Goal: Complete application form

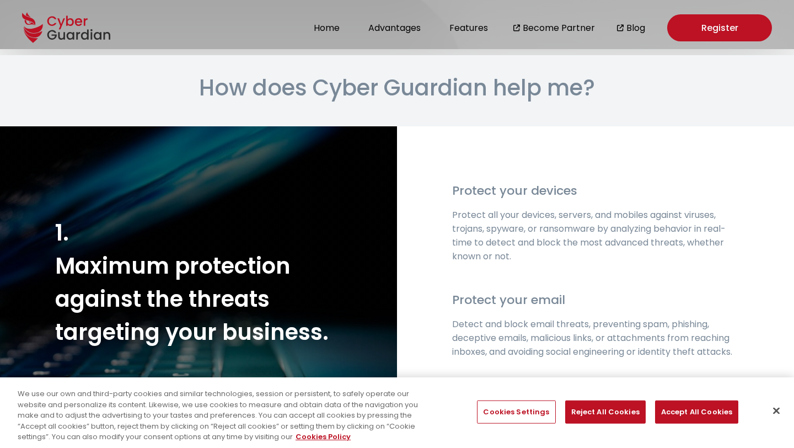
scroll to position [1370, 0]
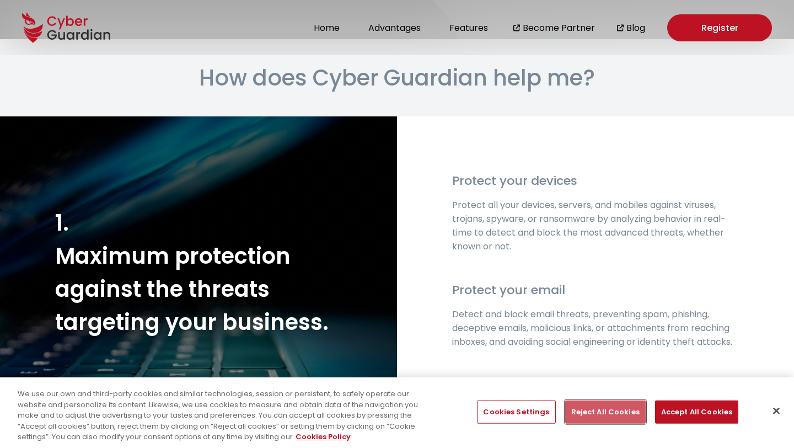
click at [600, 408] on button "Reject All Cookies" at bounding box center [605, 411] width 81 height 23
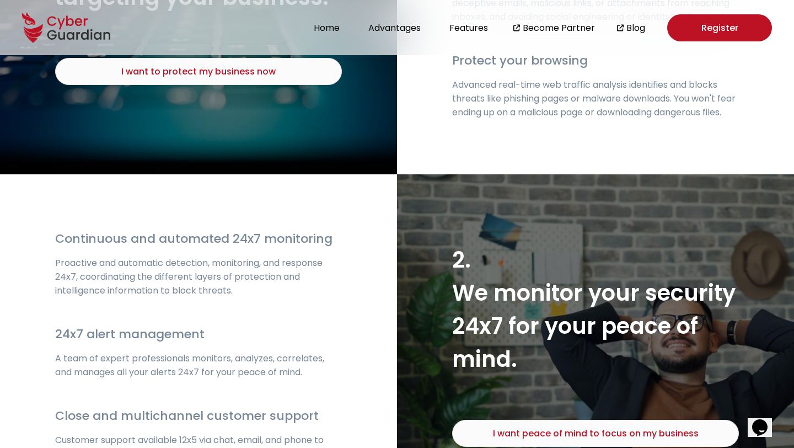
scroll to position [1697, 0]
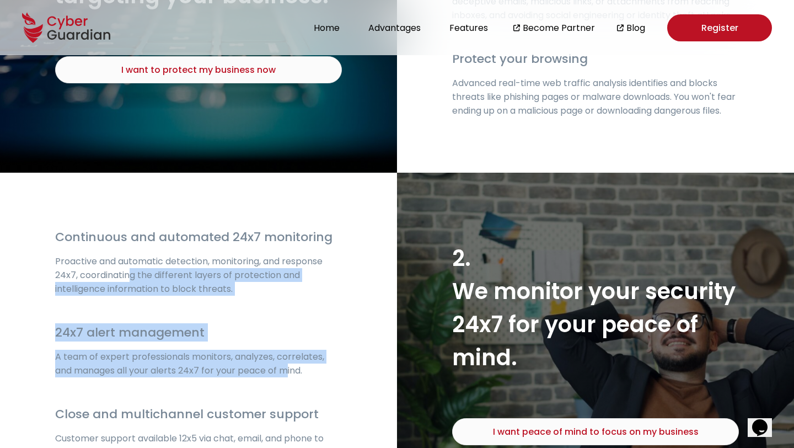
drag, startPoint x: 127, startPoint y: 267, endPoint x: 288, endPoint y: 364, distance: 188.1
click at [288, 364] on div "Continuous and automated 24x7 monitoring Proactive and automatic detection, mon…" at bounding box center [198, 343] width 397 height 341
click at [288, 364] on p "A team of expert professionals monitors, analyzes, correlates, and manages all …" at bounding box center [198, 364] width 287 height 28
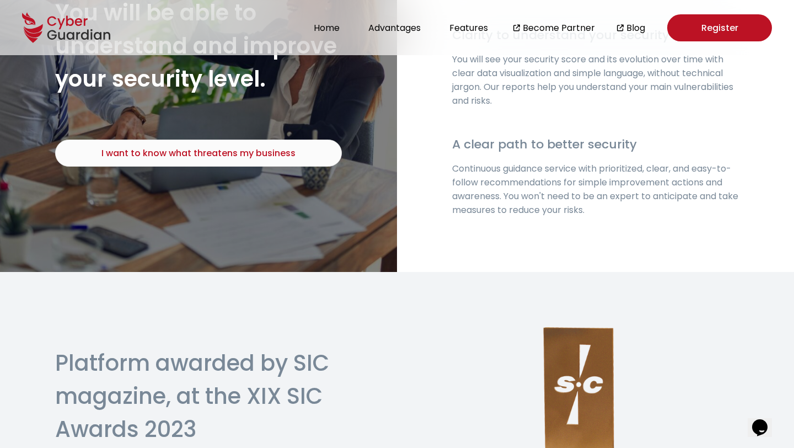
scroll to position [2351, 0]
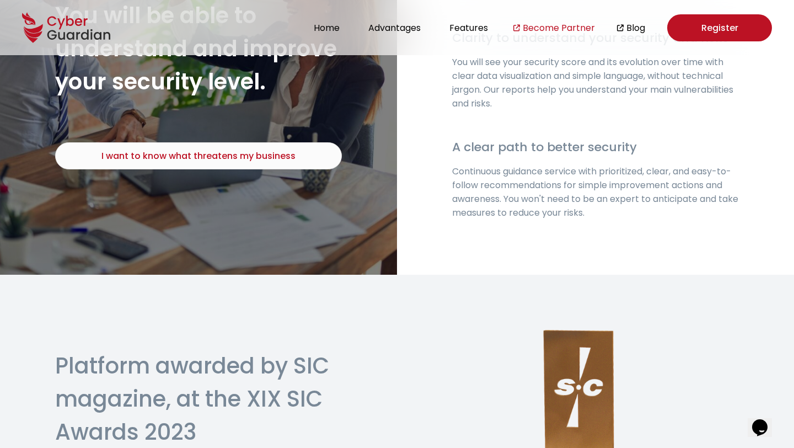
click at [541, 27] on link "Become Partner" at bounding box center [559, 28] width 72 height 14
click at [404, 26] on button "Advantages" at bounding box center [394, 27] width 59 height 15
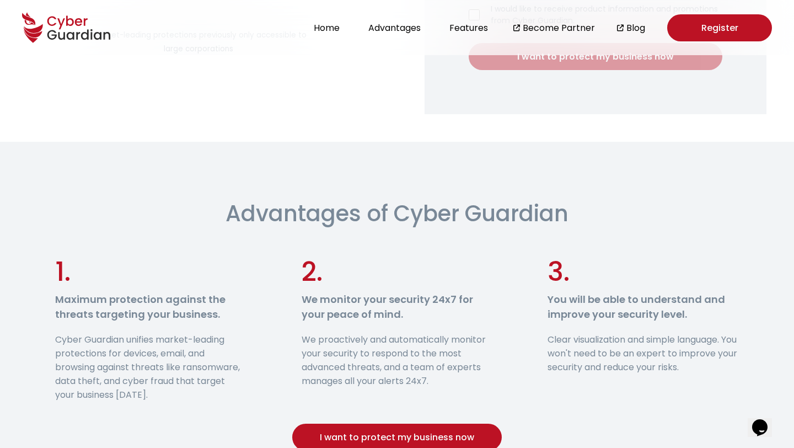
scroll to position [453, 0]
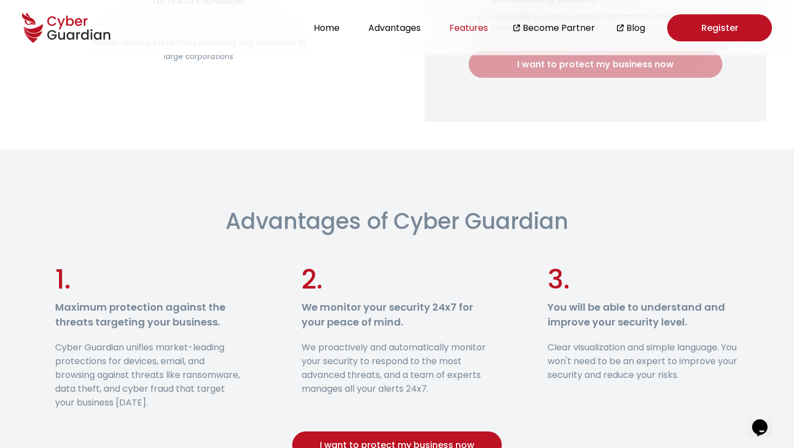
click at [470, 26] on button "Features" at bounding box center [468, 27] width 45 height 15
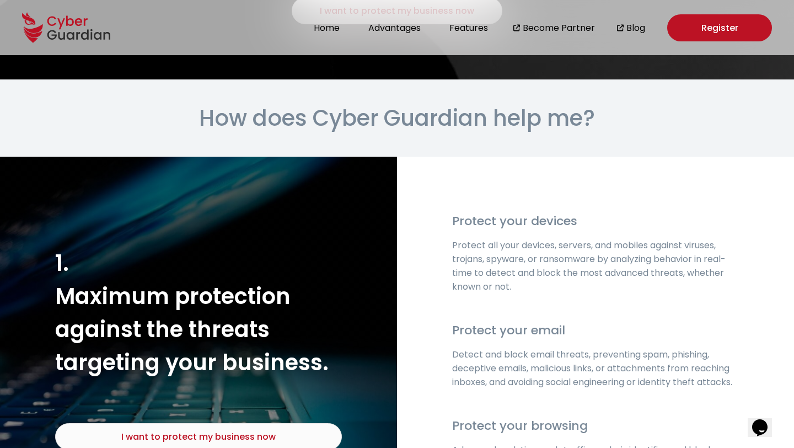
scroll to position [1339, 0]
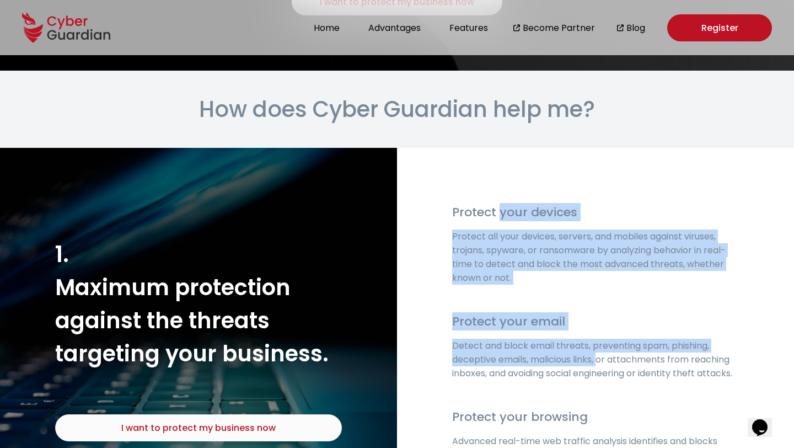
drag, startPoint x: 499, startPoint y: 195, endPoint x: 603, endPoint y: 344, distance: 182.3
click at [603, 344] on div "Protect your devices Protect all your devices, servers, and mobiles against vir…" at bounding box center [595, 339] width 397 height 383
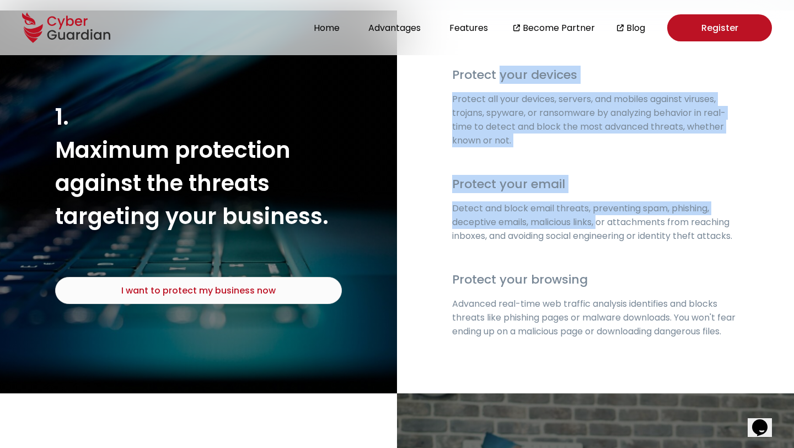
scroll to position [1479, 0]
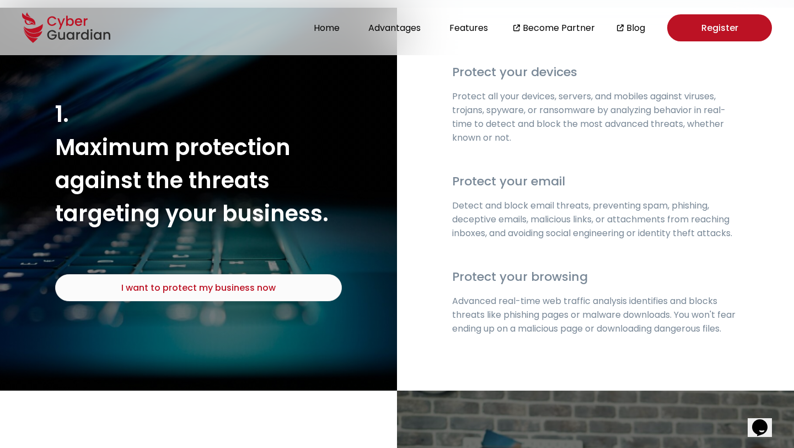
click at [611, 199] on p "Detect and block email threats, preventing spam, phishing, deceptive emails, ma…" at bounding box center [595, 219] width 287 height 41
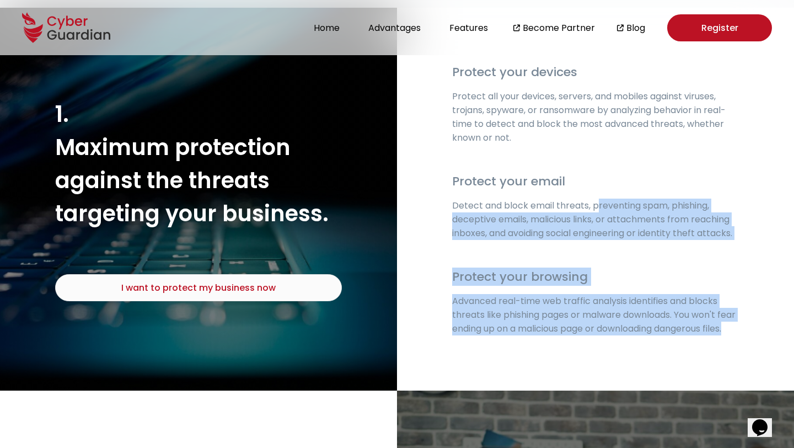
drag, startPoint x: 597, startPoint y: 185, endPoint x: 521, endPoint y: 333, distance: 165.8
click at [521, 333] on div "Protect your devices Protect all your devices, servers, and mobiles against vir…" at bounding box center [595, 199] width 397 height 383
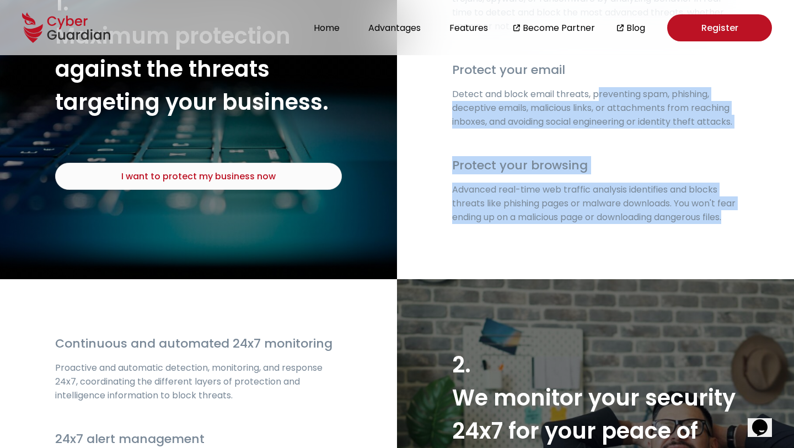
scroll to position [1593, 0]
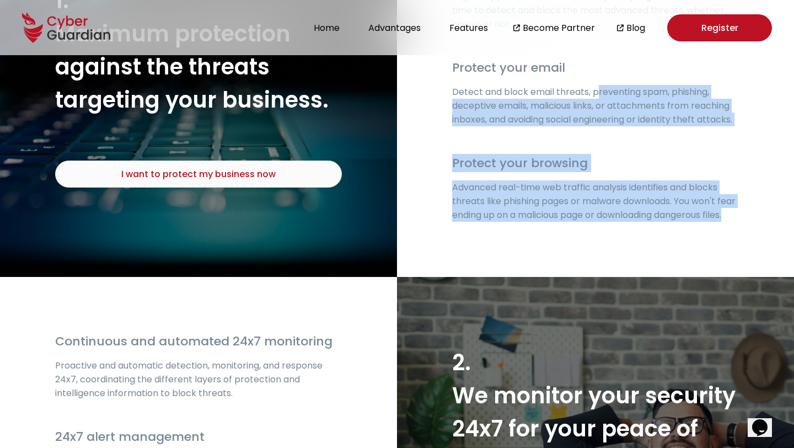
click at [590, 238] on div "Protect your devices Protect all your devices, servers, and mobiles against vir…" at bounding box center [595, 85] width 397 height 383
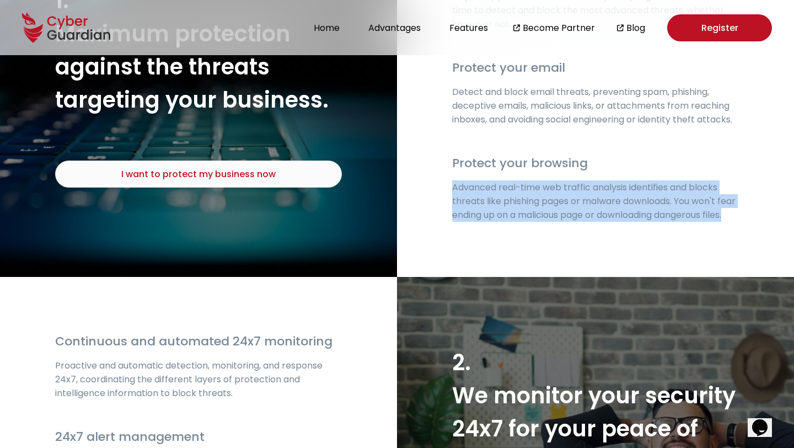
drag, startPoint x: 556, startPoint y: 214, endPoint x: 453, endPoint y: 170, distance: 111.2
click at [453, 169] on div "Protect your devices Protect all your devices, servers, and mobiles against vir…" at bounding box center [595, 85] width 397 height 383
click at [453, 180] on p "Advanced real-time web traffic analysis identifies and blocks threats like phis…" at bounding box center [595, 200] width 287 height 41
drag, startPoint x: 454, startPoint y: 170, endPoint x: 524, endPoint y: 207, distance: 79.5
click at [524, 207] on p "Advanced real-time web traffic analysis identifies and blocks threats like phis…" at bounding box center [595, 200] width 287 height 41
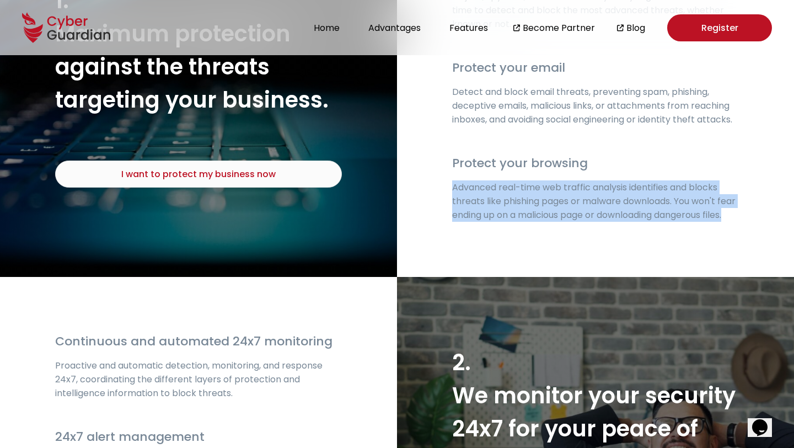
click at [524, 207] on p "Advanced real-time web traffic analysis identifies and blocks threats like phis…" at bounding box center [595, 200] width 287 height 41
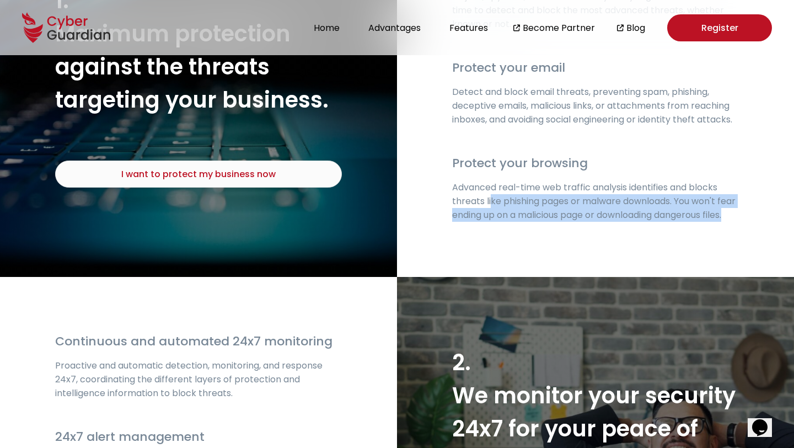
drag, startPoint x: 524, startPoint y: 207, endPoint x: 492, endPoint y: 184, distance: 40.0
click at [492, 184] on p "Advanced real-time web traffic analysis identifies and blocks threats like phis…" at bounding box center [595, 200] width 287 height 41
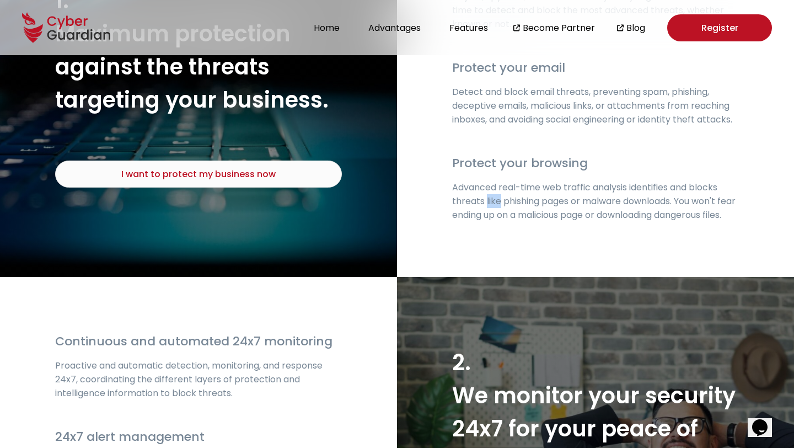
click at [492, 184] on p "Advanced real-time web traffic analysis identifies and blocks threats like phis…" at bounding box center [595, 200] width 287 height 41
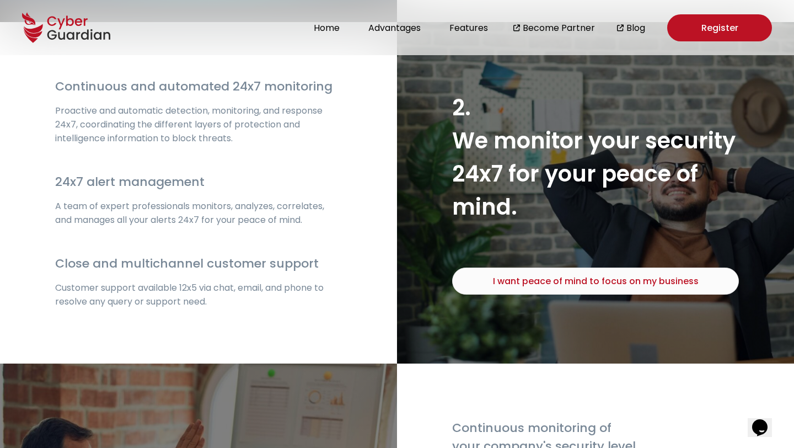
scroll to position [1850, 0]
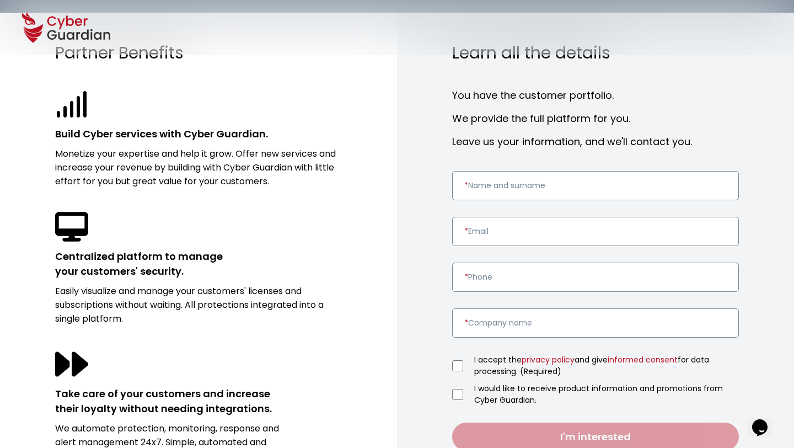
scroll to position [333, 0]
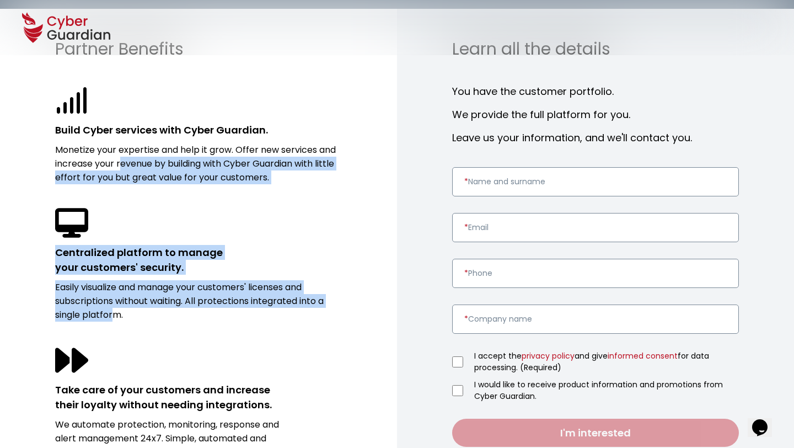
drag, startPoint x: 122, startPoint y: 159, endPoint x: 117, endPoint y: 318, distance: 158.9
click at [117, 318] on div "Partner Benefits Build Cyber services with Cyber Guardian. Monetize your expert…" at bounding box center [198, 248] width 397 height 478
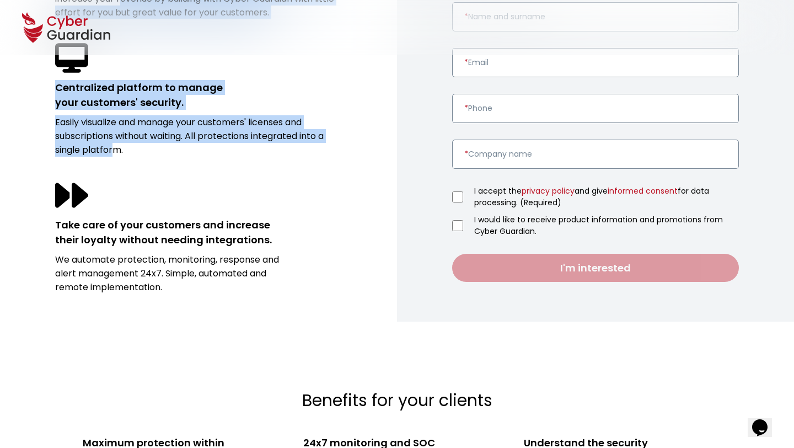
scroll to position [497, 0]
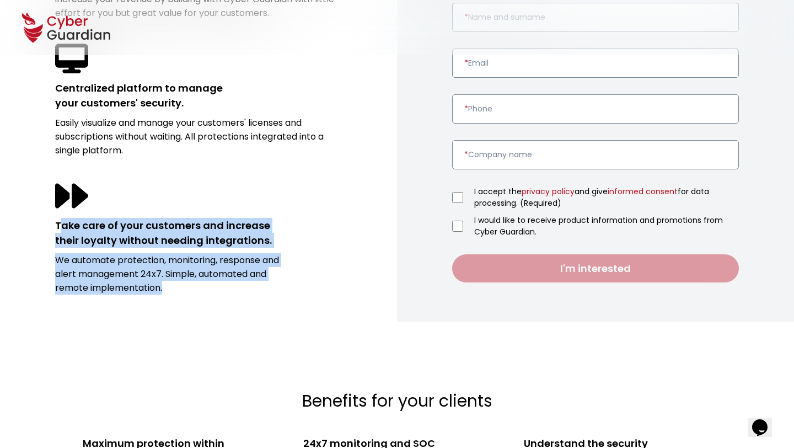
drag, startPoint x: 63, startPoint y: 225, endPoint x: 163, endPoint y: 282, distance: 115.2
click at [163, 282] on div "Take care of your customers and increase their loyalty without needing integrat…" at bounding box center [198, 236] width 287 height 115
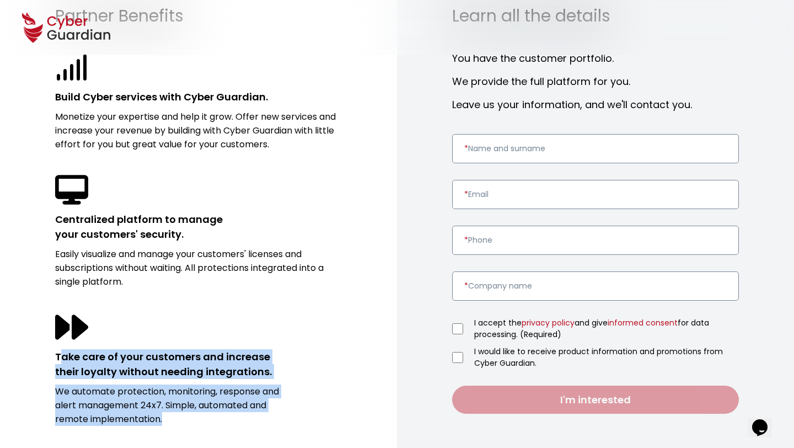
scroll to position [339, 0]
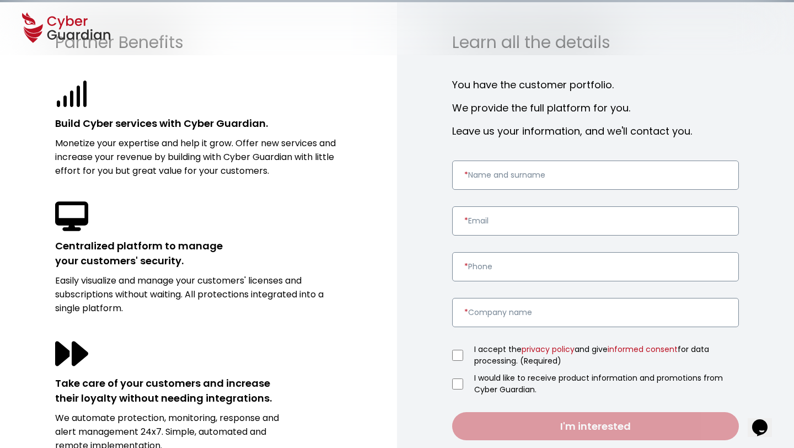
click at [529, 175] on input "* Name and surname" at bounding box center [595, 175] width 287 height 29
type input "Sumit Verma"
drag, startPoint x: 597, startPoint y: 224, endPoint x: 471, endPoint y: 217, distance: 127.0
click at [471, 217] on input "sumit.verma@fastincloud.com" at bounding box center [595, 220] width 287 height 29
type input "techsales@sdgroupconsulting.com"
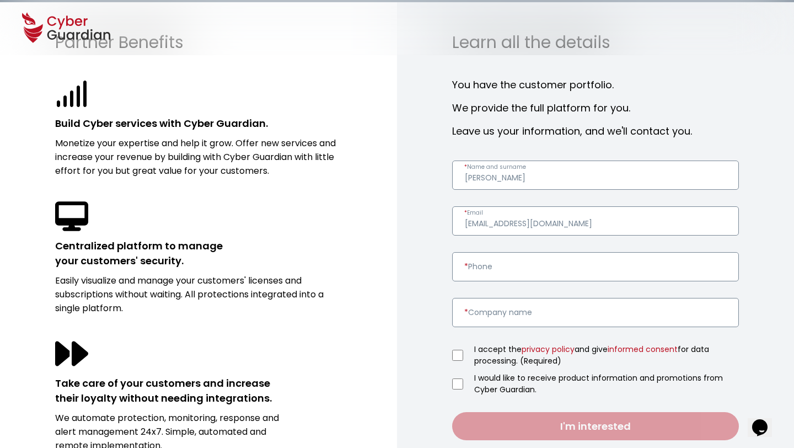
click at [487, 267] on input "* Phone" at bounding box center [595, 266] width 287 height 29
type input "9891289118"
click at [483, 316] on input "* Company name" at bounding box center [595, 312] width 287 height 29
type input "Fast in Cloud"
click at [442, 330] on div "Learn all the details You have the customer portfolio. We provide the full plat…" at bounding box center [595, 241] width 397 height 478
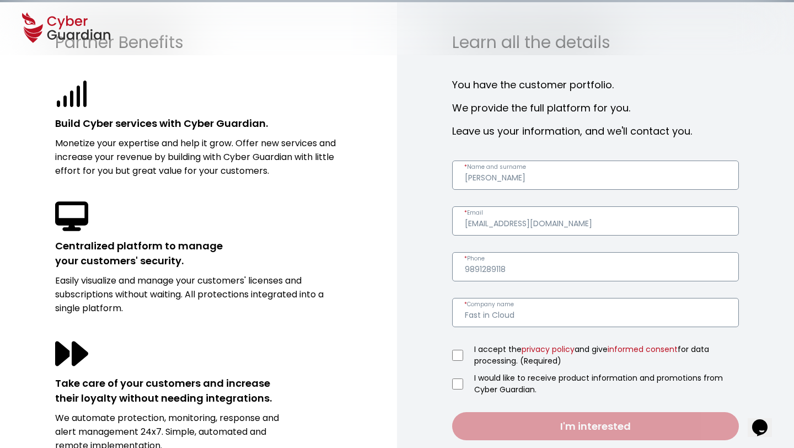
click at [466, 354] on div "I accept the privacy policy and give informed consent for data processing. (Req…" at bounding box center [595, 355] width 287 height 23
click at [458, 355] on input "I accept the privacy policy and give informed consent for data processing. (Req…" at bounding box center [457, 355] width 11 height 11
checkbox input "true"
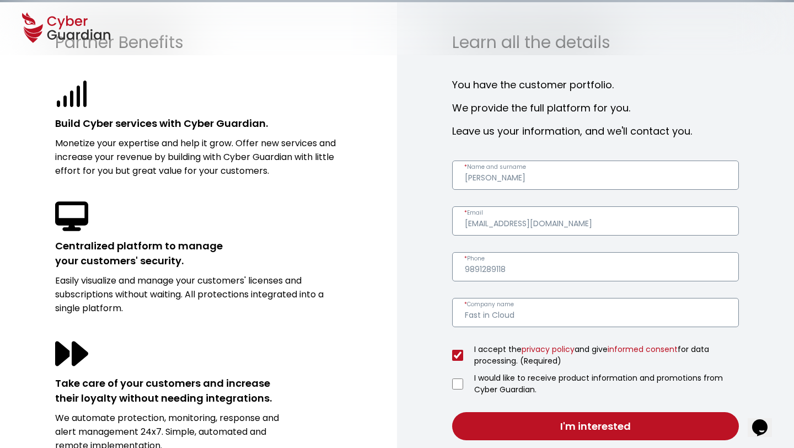
click at [458, 384] on input "I would like to receive product information and promotions from Cyber Guardian." at bounding box center [457, 383] width 11 height 11
checkbox input "true"
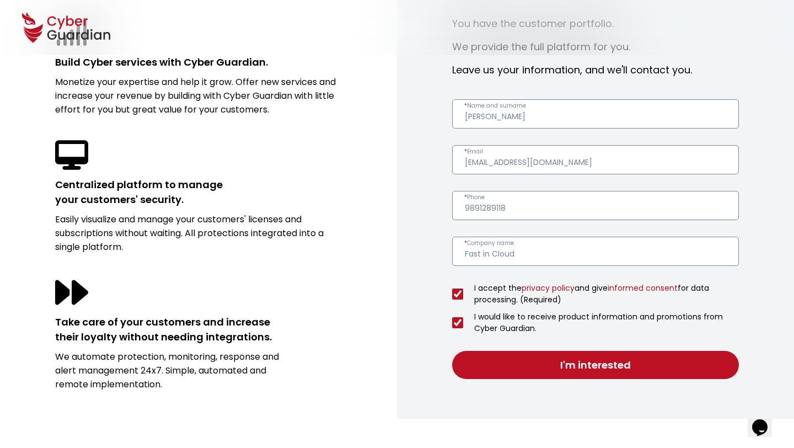
scroll to position [407, 0]
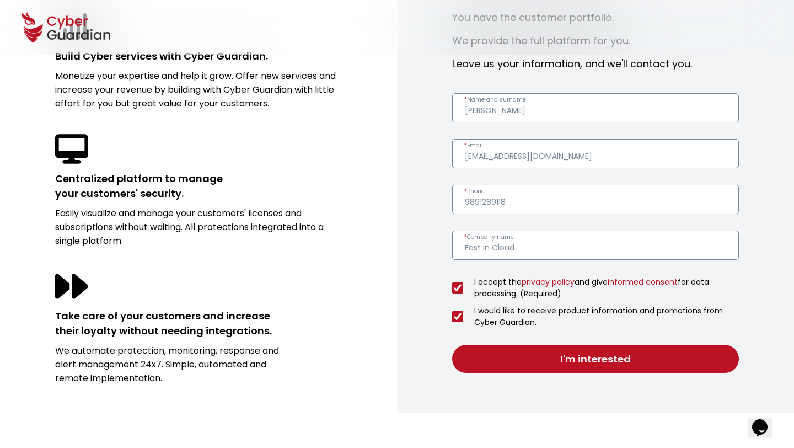
click at [628, 363] on button "I'm interested" at bounding box center [595, 359] width 287 height 28
drag, startPoint x: 556, startPoint y: 202, endPoint x: 448, endPoint y: 199, distance: 107.6
click at [448, 199] on div "Learn all the details You have the customer portfolio. We provide the full plat…" at bounding box center [595, 174] width 397 height 478
click at [626, 156] on input "techsales@sdgroupconsulting.com" at bounding box center [595, 153] width 287 height 29
click at [520, 205] on input "* Phone" at bounding box center [595, 199] width 287 height 29
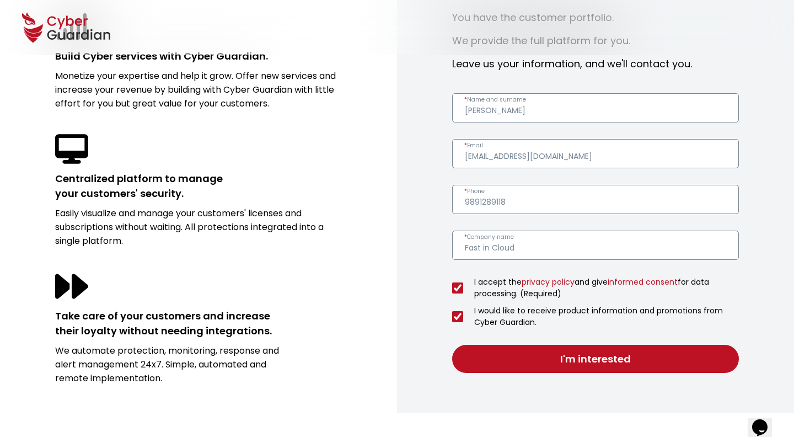
click at [600, 368] on button "I'm interested" at bounding box center [595, 359] width 287 height 28
click at [607, 238] on input "Fast in Cloud" at bounding box center [595, 245] width 287 height 29
click at [466, 200] on input "9891289118" at bounding box center [595, 199] width 287 height 29
click at [597, 366] on button "I'm interested" at bounding box center [595, 359] width 287 height 28
type input "+919891289118"
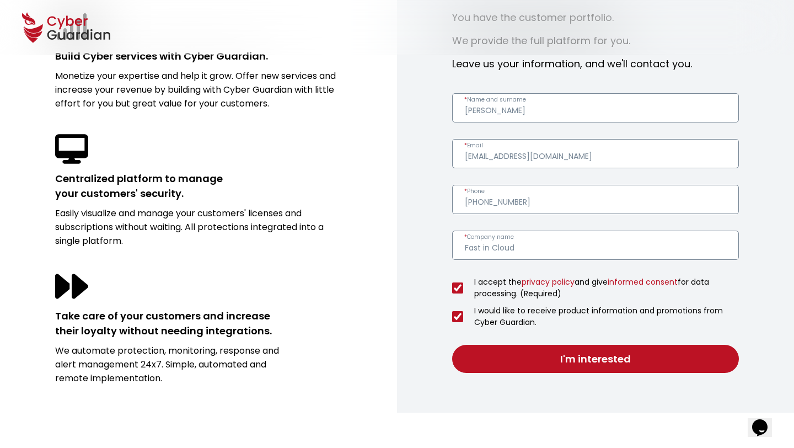
click at [590, 358] on button "I'm interested" at bounding box center [595, 359] width 287 height 28
click at [540, 229] on form "Sumit Verma * Name and surname techsales@sdgroupconsulting.com * Email +9198912…" at bounding box center [595, 233] width 287 height 280
click at [536, 177] on form "Sumit Verma * Name and surname techsales@sdgroupconsulting.com * Email +9198912…" at bounding box center [595, 233] width 287 height 280
drag, startPoint x: 537, startPoint y: 202, endPoint x: 460, endPoint y: 202, distance: 77.8
click at [460, 202] on input "+919891289118" at bounding box center [595, 199] width 287 height 29
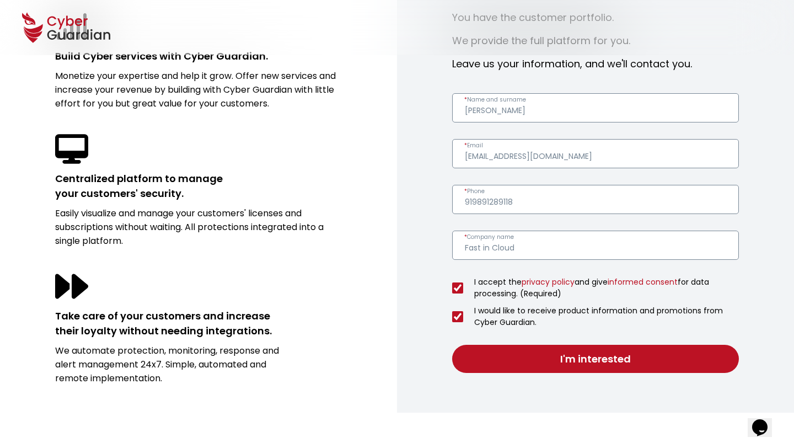
click at [600, 357] on button "I'm interested" at bounding box center [595, 359] width 287 height 28
drag, startPoint x: 531, startPoint y: 202, endPoint x: 429, endPoint y: 202, distance: 102.1
click at [429, 202] on div "Learn all the details You have the customer portfolio. We provide the full plat…" at bounding box center [595, 174] width 397 height 478
click at [539, 352] on button "I'm interested" at bounding box center [595, 359] width 287 height 28
click at [490, 205] on input "98912 89118" at bounding box center [595, 199] width 287 height 29
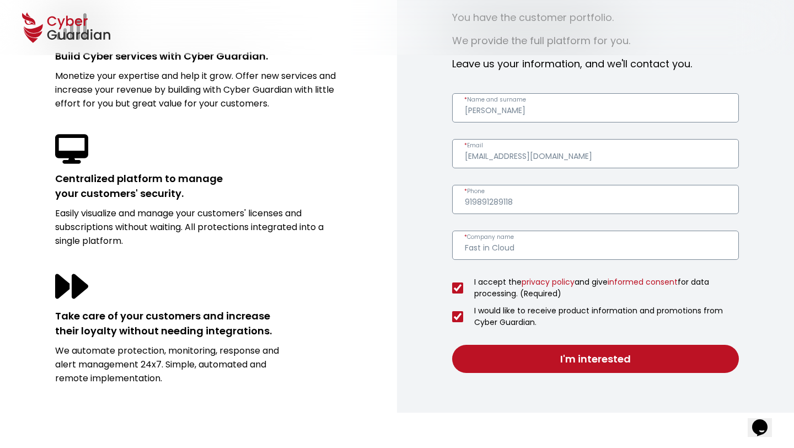
click at [621, 362] on button "I'm interested" at bounding box center [595, 359] width 287 height 28
click at [615, 354] on button "I'm interested" at bounding box center [595, 359] width 287 height 28
click at [651, 364] on button "I'm interested" at bounding box center [595, 359] width 287 height 28
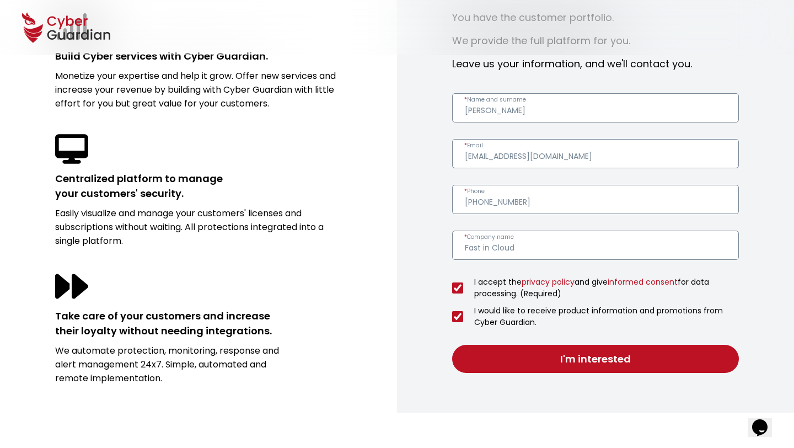
click at [651, 364] on button "I'm interested" at bounding box center [595, 359] width 287 height 28
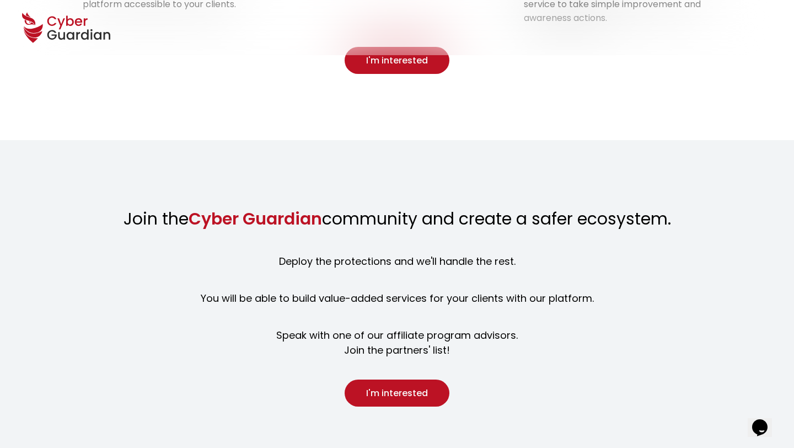
click at [387, 387] on button "I'm interested" at bounding box center [397, 393] width 105 height 27
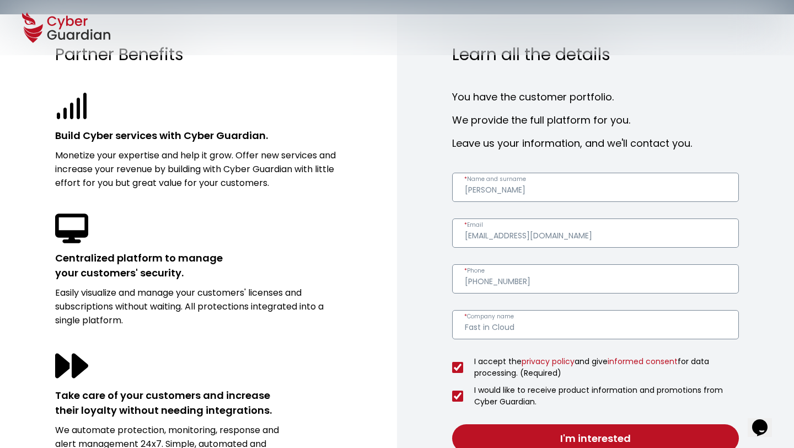
scroll to position [286, 0]
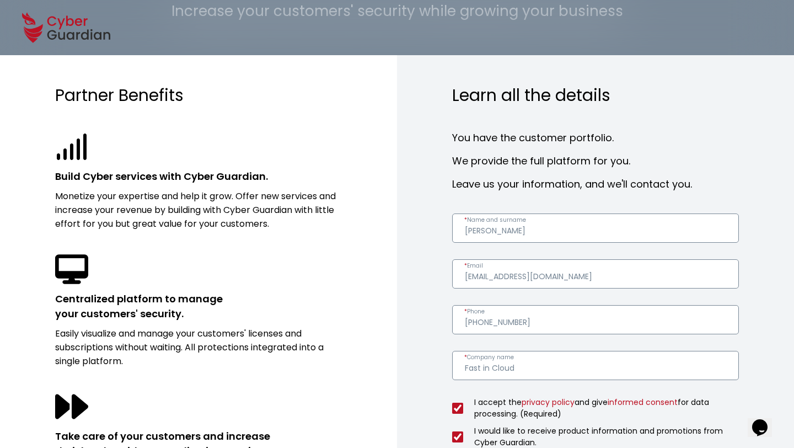
click at [536, 325] on input "+919891289118" at bounding box center [595, 319] width 287 height 29
drag, startPoint x: 536, startPoint y: 325, endPoint x: 455, endPoint y: 328, distance: 81.1
click at [455, 328] on input "+919891289118" at bounding box center [595, 319] width 287 height 29
drag, startPoint x: 533, startPoint y: 322, endPoint x: 458, endPoint y: 322, distance: 75.0
click at [458, 322] on input "+919891289118" at bounding box center [595, 319] width 287 height 29
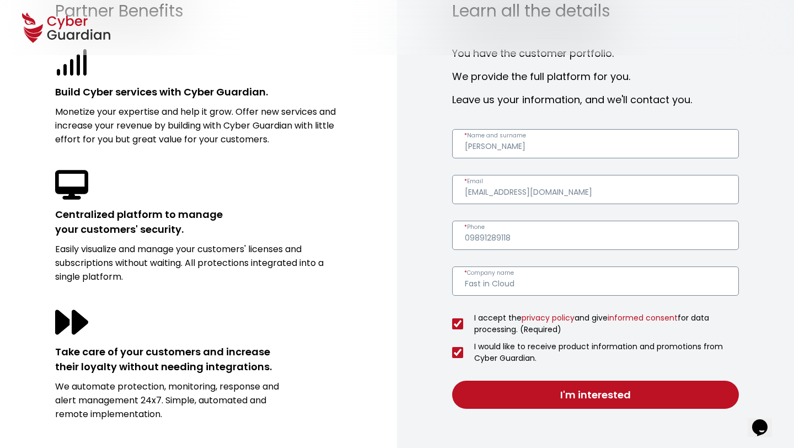
scroll to position [372, 0]
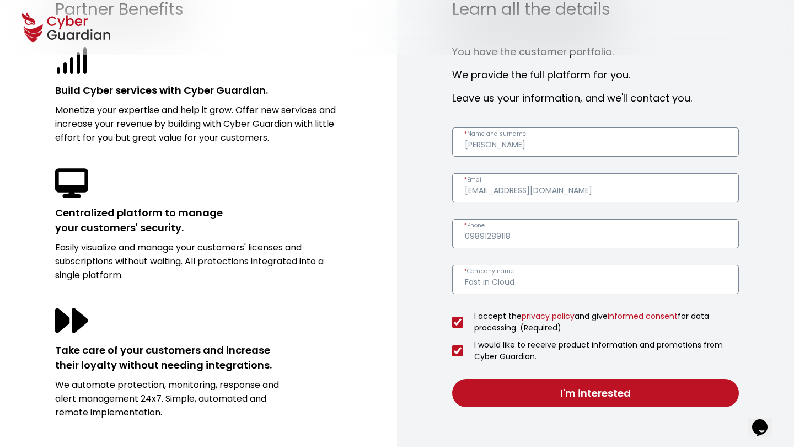
click at [581, 396] on button "I'm interested" at bounding box center [595, 393] width 287 height 28
type input "0"
type input "9891289118"
click at [430, 263] on div "Learn all the details You have the customer portfolio. We provide the full plat…" at bounding box center [595, 208] width 397 height 478
click at [545, 387] on button "I'm interested" at bounding box center [595, 393] width 287 height 28
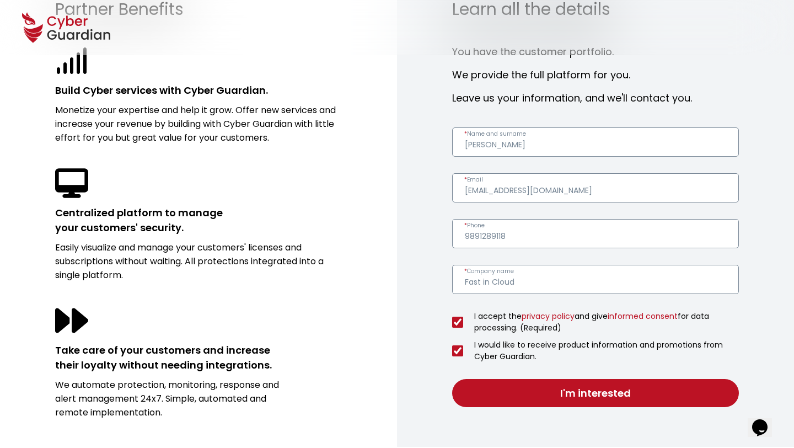
click at [603, 269] on input "Fast in Cloud" at bounding box center [595, 279] width 287 height 29
type input "Fast in Cloud Digital Solutions LLP"
click at [575, 399] on button "I'm interested" at bounding box center [595, 393] width 287 height 28
drag, startPoint x: 511, startPoint y: 236, endPoint x: 440, endPoint y: 241, distance: 71.9
click at [440, 241] on div "Learn all the details You have the customer portfolio. We provide the full plat…" at bounding box center [595, 208] width 397 height 478
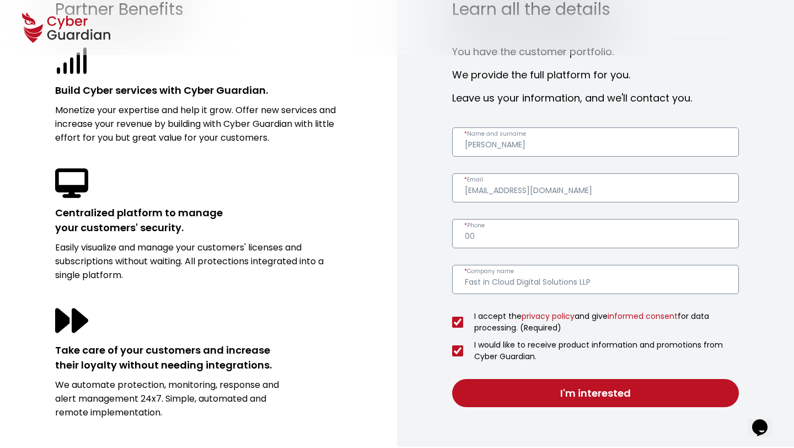
type input "0"
click at [623, 185] on input "techsales@sdgroupconsulting.com" at bounding box center [595, 187] width 287 height 29
click at [568, 239] on input "* Phone" at bounding box center [595, 233] width 287 height 29
click at [663, 315] on link "informed consent" at bounding box center [643, 316] width 70 height 11
